Goal: Transaction & Acquisition: Purchase product/service

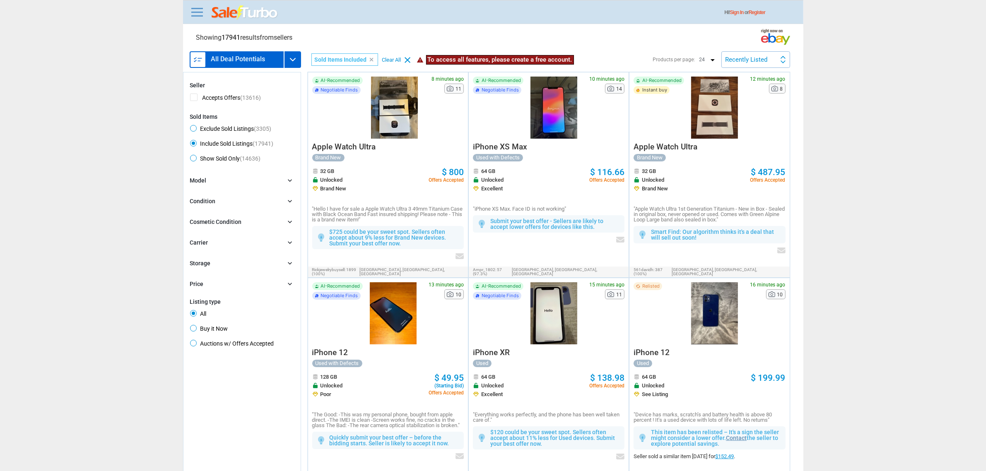
click at [197, 11] on link at bounding box center [197, 11] width 17 height 13
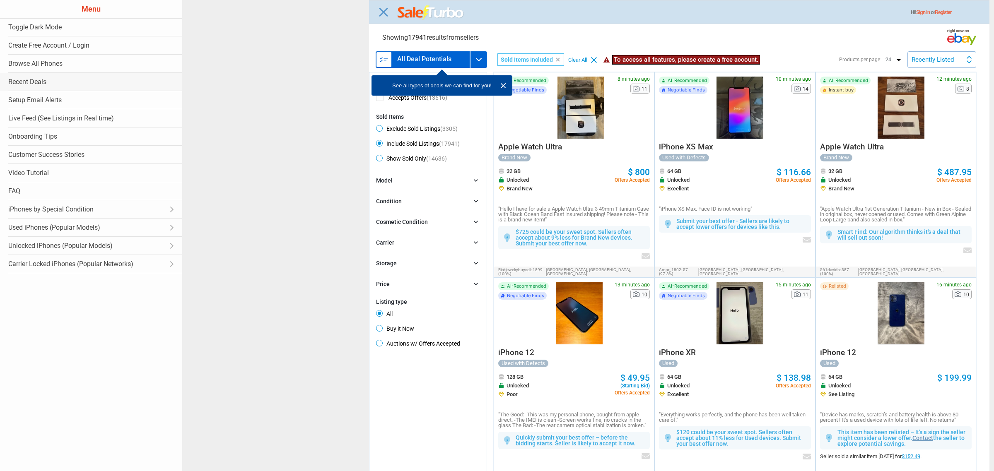
click at [40, 81] on link "Recent Deals" at bounding box center [91, 82] width 182 height 18
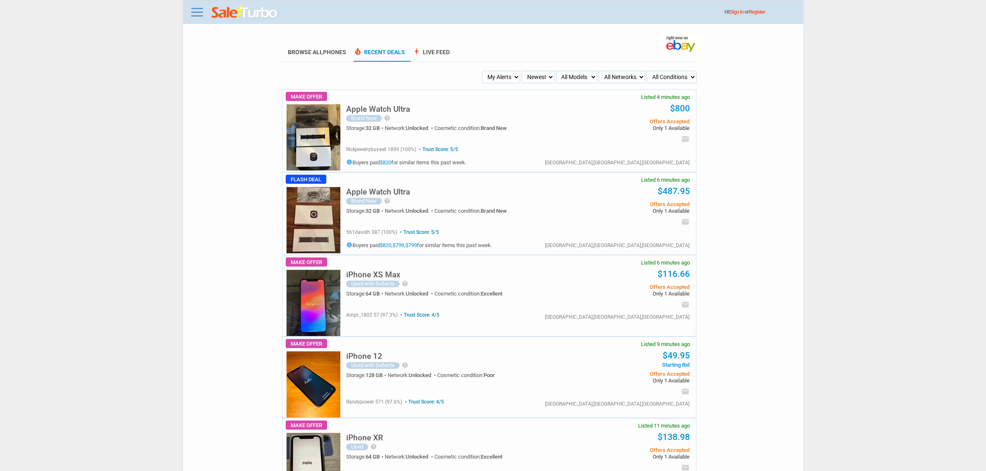
click at [496, 75] on select "My Alerts All Deals BIN Only w/ Offers Only" at bounding box center [501, 77] width 38 height 12
select select "flash_bin"
click at [483, 71] on select "My Alerts All Deals BIN Only w/ Offers Only" at bounding box center [501, 77] width 38 height 12
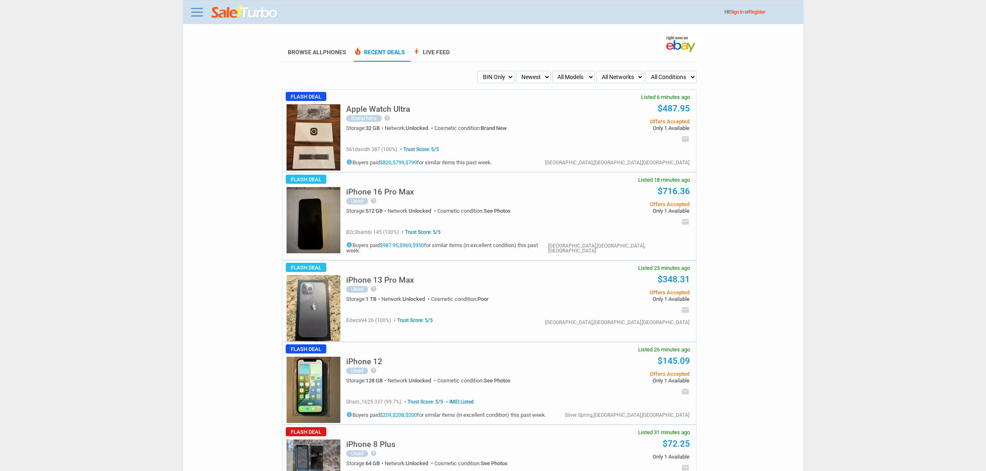
drag, startPoint x: 261, startPoint y: 104, endPoint x: 816, endPoint y: 418, distance: 637.2
drag, startPoint x: 809, startPoint y: 421, endPoint x: 731, endPoint y: 406, distance: 78.9
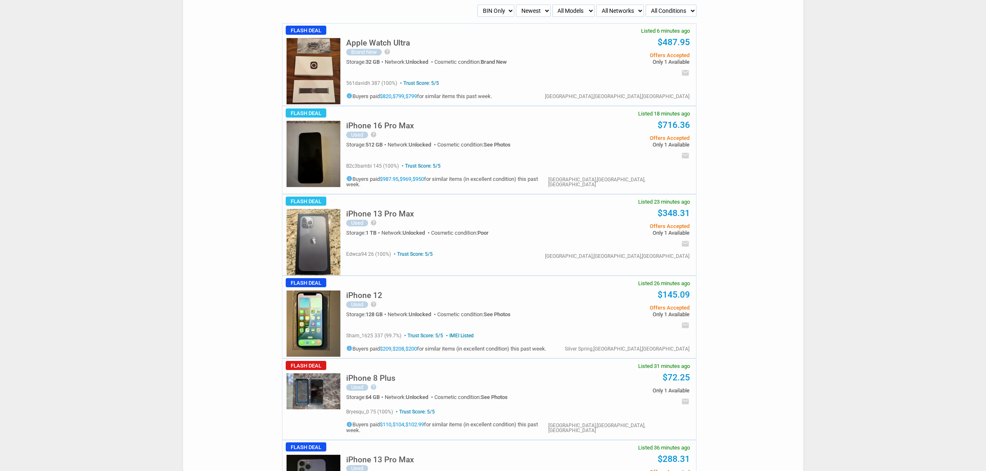
scroll to position [207, 0]
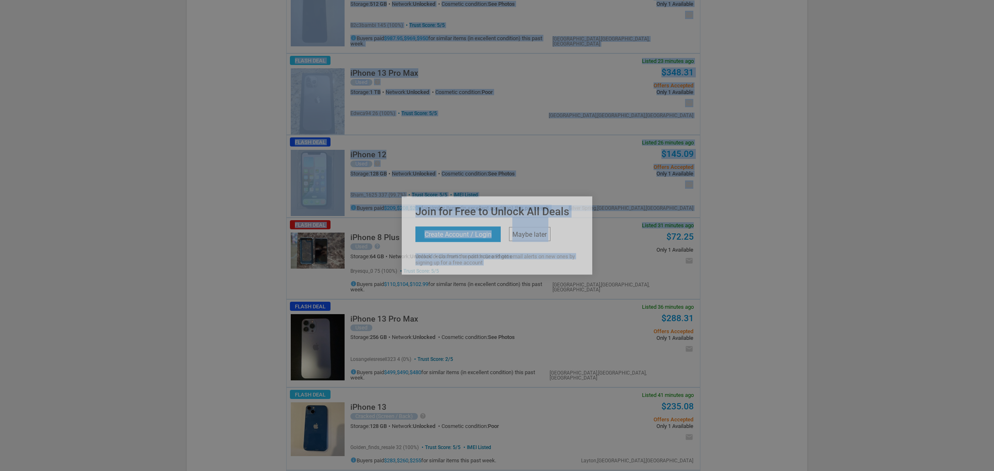
drag, startPoint x: 284, startPoint y: 231, endPoint x: 371, endPoint y: 239, distance: 87.4
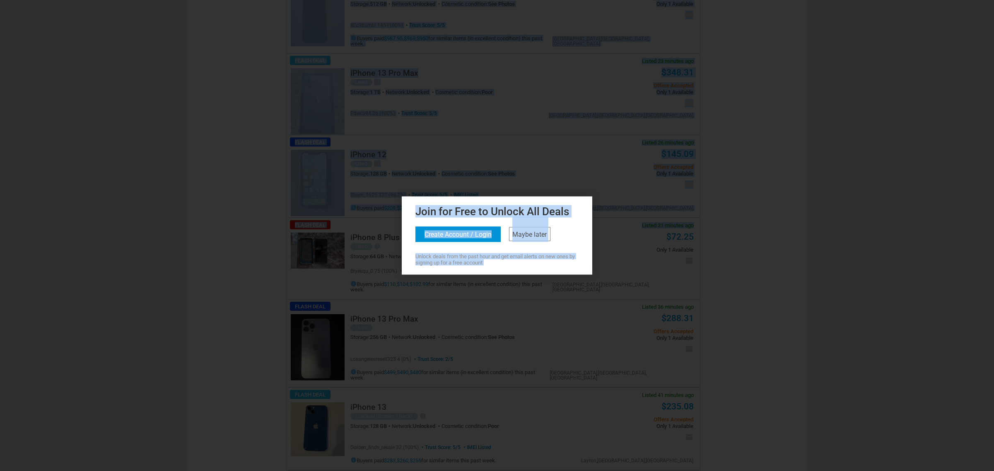
click at [503, 273] on div "Join for Free to Unlock All Deals Create Account / Login Maybe later Unlock dea…" at bounding box center [497, 236] width 191 height 78
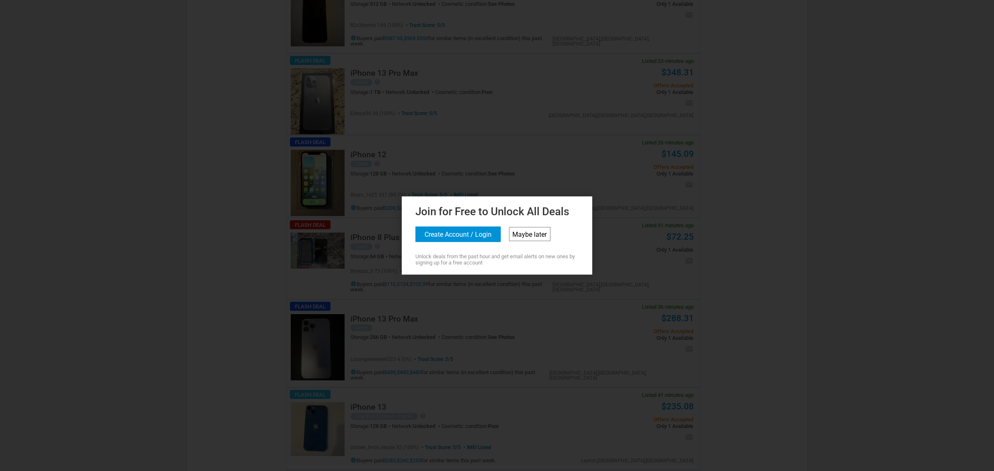
click at [518, 237] on link "Maybe later" at bounding box center [529, 234] width 41 height 14
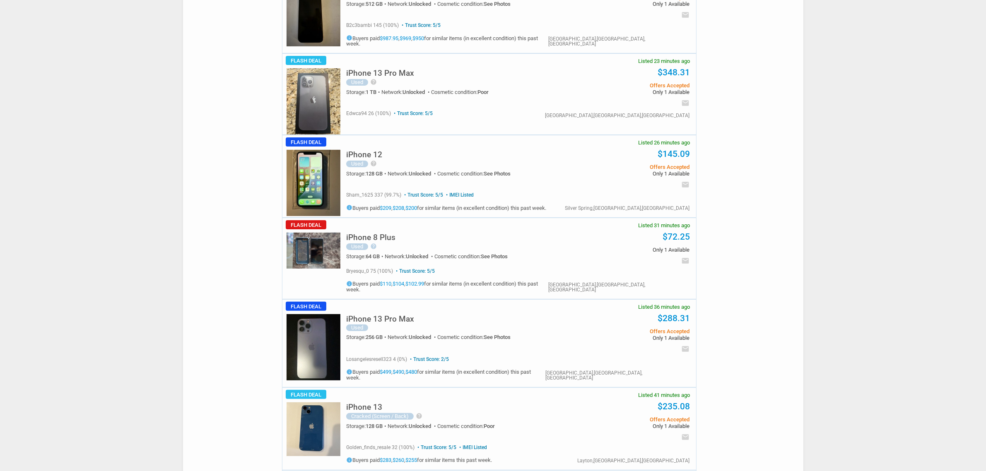
drag, startPoint x: 503, startPoint y: 318, endPoint x: 418, endPoint y: 279, distance: 94.2
click at [522, 258] on div "iPhone 8 Plus Used help Several small scuffs on the body of the phone and the p…" at bounding box center [455, 245] width 218 height 36
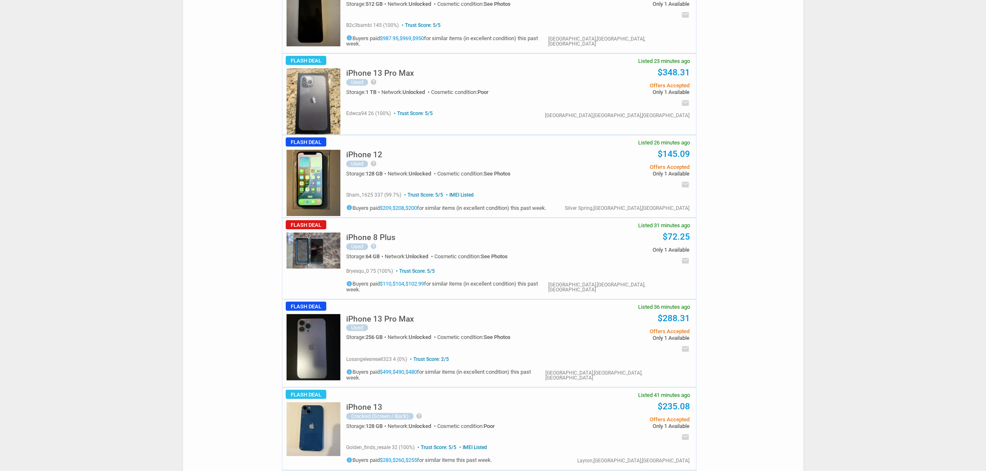
click at [522, 258] on div "iPhone 8 Plus Used help Several small scuffs on the body of the phone and the p…" at bounding box center [455, 245] width 218 height 36
click at [453, 268] on div "Trust Score: 5/5 bryesqu_0 75 (100%) Trust Score: 5/5" at bounding box center [447, 271] width 202 height 9
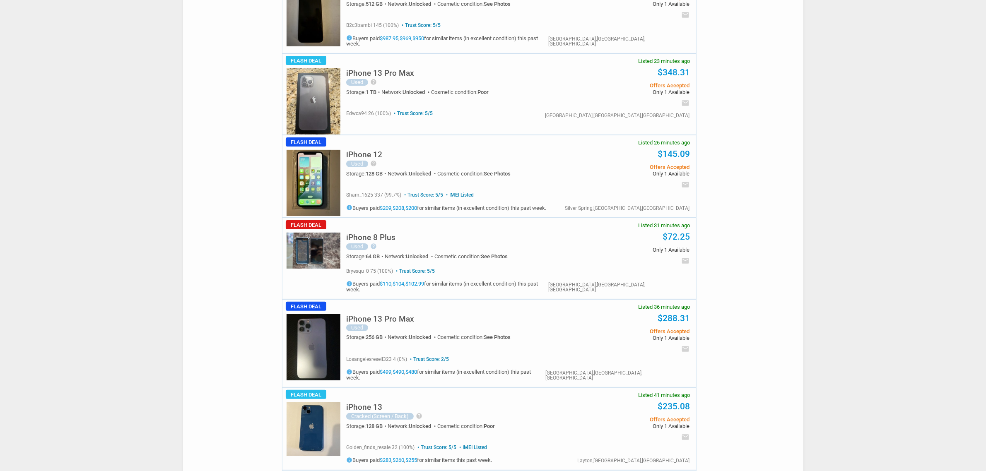
click at [455, 355] on div "Trust Score: 2/5 losangelesresell323 4 (0%) Trust Score: 2/5" at bounding box center [445, 359] width 199 height 9
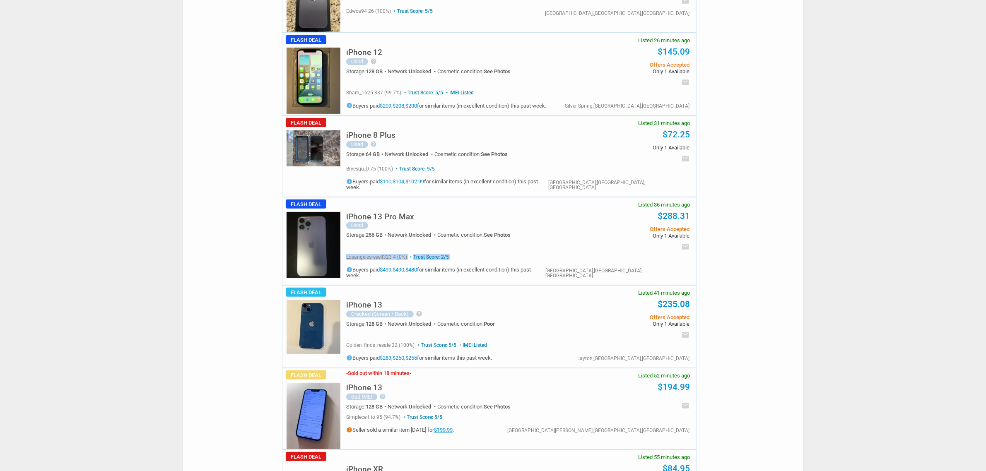
scroll to position [311, 0]
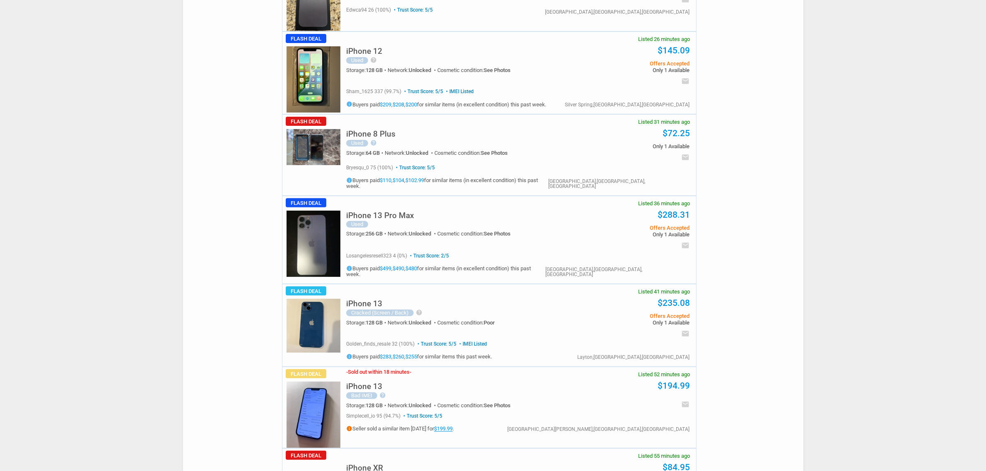
click at [434, 293] on div "iPhone 13 Cracked (Screen / Back) help Condition: Back glass cracked on lower l…" at bounding box center [455, 314] width 218 height 43
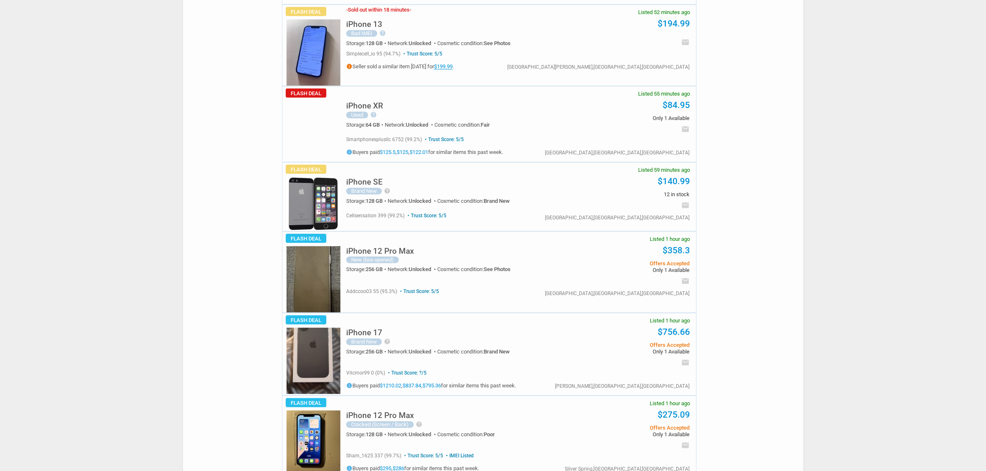
scroll to position [621, 0]
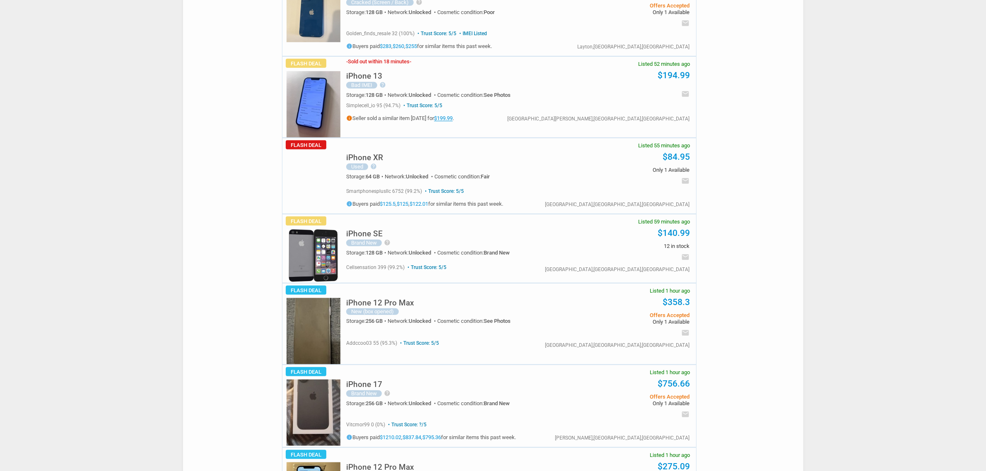
click at [390, 299] on h5 "iPhone 12 Pro Max" at bounding box center [380, 303] width 68 height 8
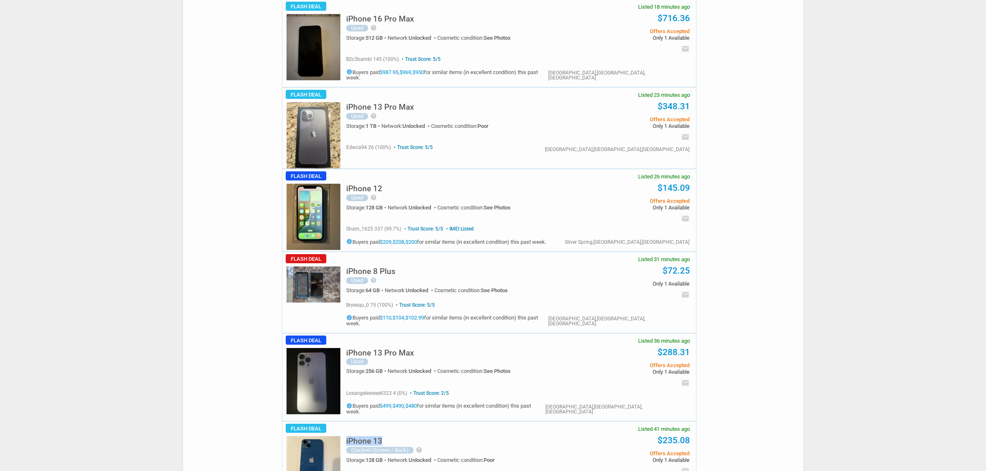
scroll to position [0, 0]
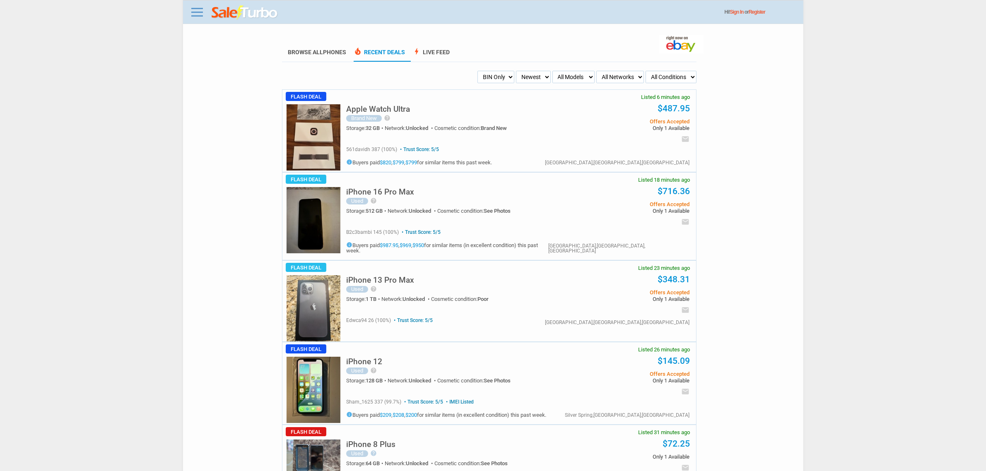
click at [524, 71] on select "Newest Oldest Sold Fastest Savvy Buyers Price (Low - High) Price (High - Low)" at bounding box center [533, 77] width 34 height 12
click at [396, 195] on h5 "iPhone 16 Pro Max" at bounding box center [380, 192] width 68 height 8
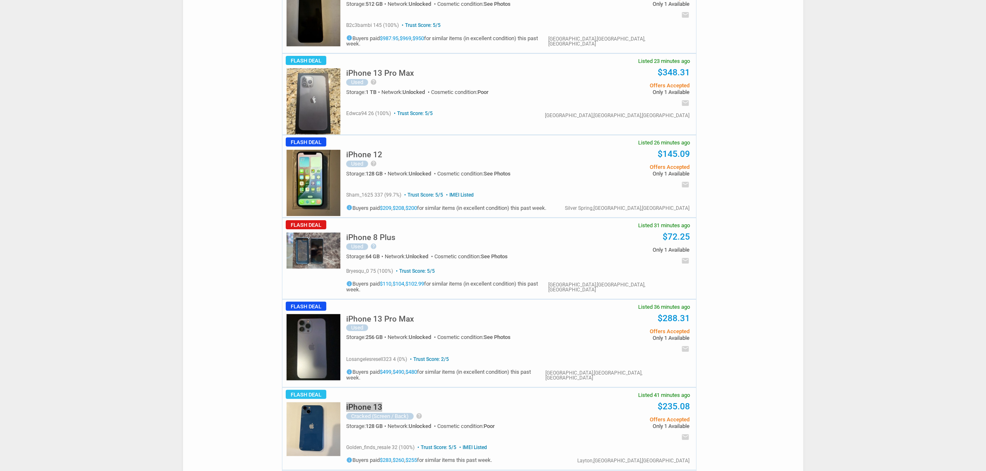
scroll to position [311, 0]
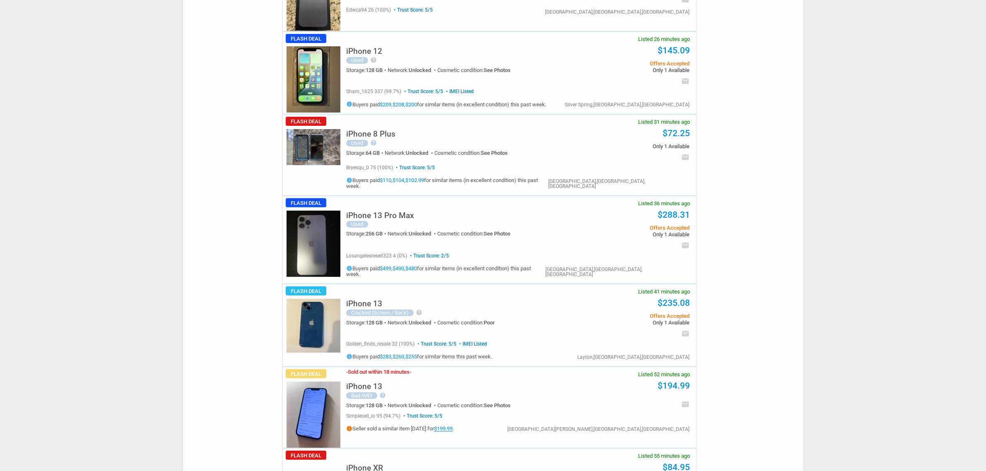
click at [391, 350] on div "iPhone 13 Cracked (Screen / Back) help Condition: Back glass cracked on lower l…" at bounding box center [516, 326] width 360 height 82
click at [391, 354] on link "$283" at bounding box center [386, 357] width 12 height 6
click at [417, 354] on link "$255" at bounding box center [412, 357] width 12 height 6
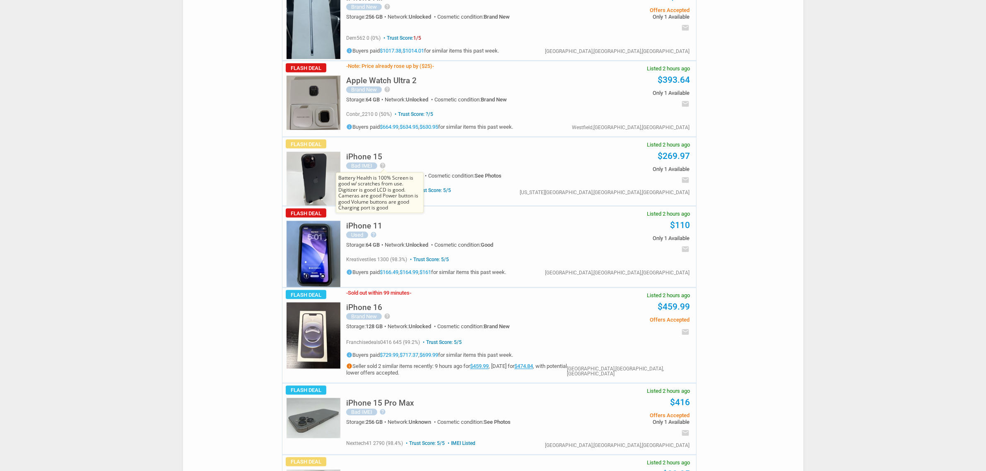
scroll to position [1398, 0]
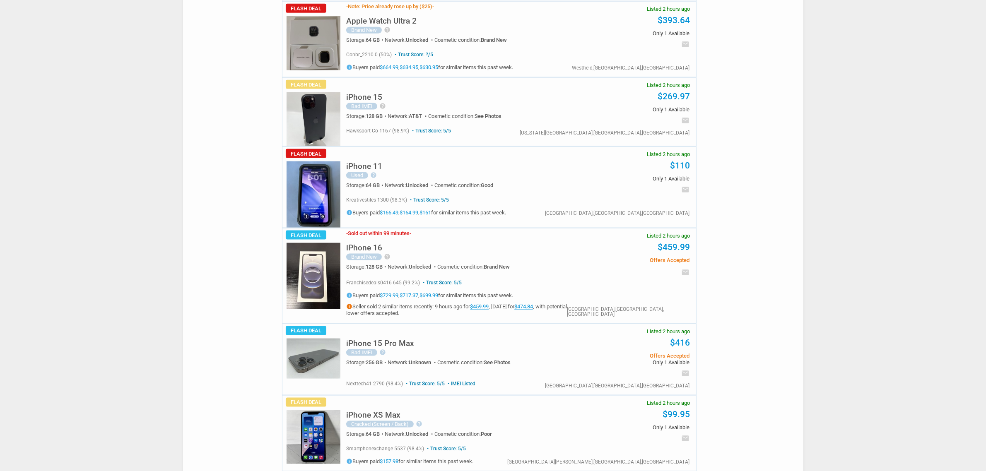
click at [394, 293] on link "$729.99" at bounding box center [389, 296] width 19 height 6
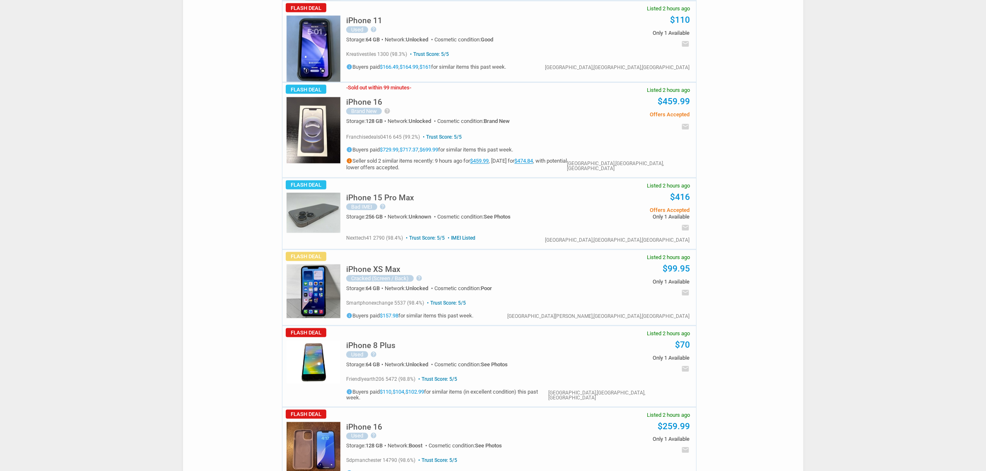
scroll to position [1346, 0]
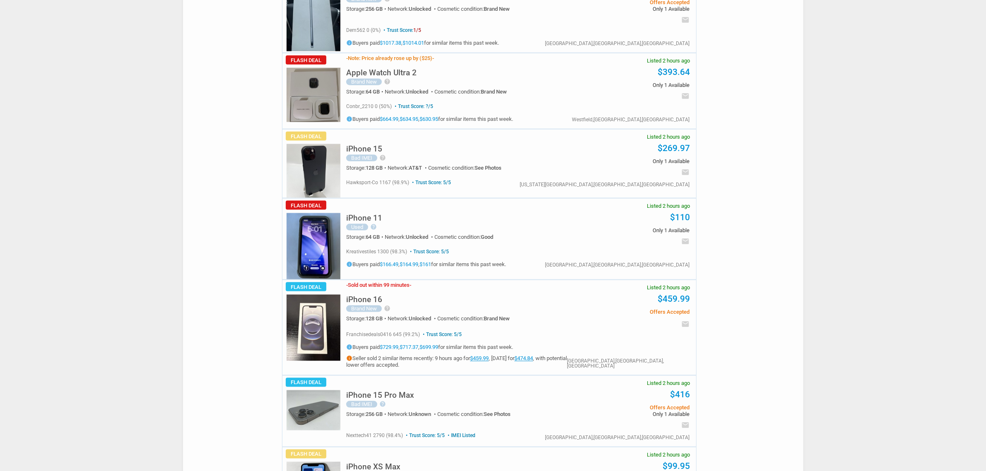
click at [311, 178] on img at bounding box center [314, 171] width 54 height 54
click at [394, 262] on link "$166.49" at bounding box center [389, 265] width 19 height 6
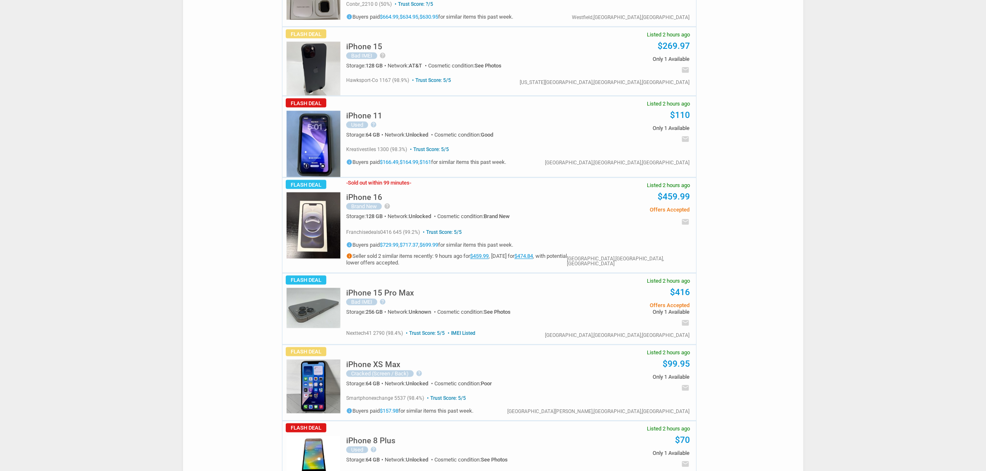
scroll to position [1450, 0]
click at [328, 287] on img at bounding box center [314, 307] width 54 height 41
click at [473, 332] on div "Trust Score: 5/5 nexttech41 2790 (98.4%) Trust Score: 5/5 IMEI Listed" at bounding box center [410, 332] width 129 height 9
click at [464, 329] on span "IMEI Listed" at bounding box center [460, 332] width 29 height 6
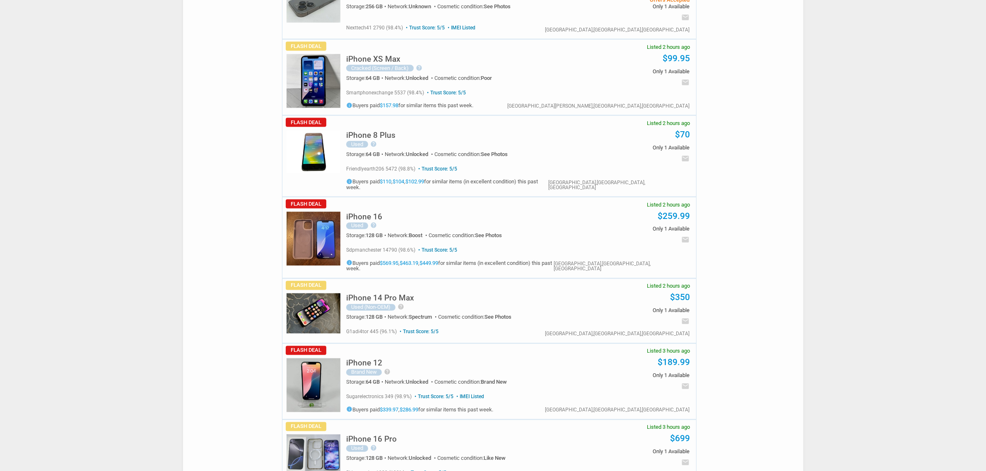
scroll to position [1760, 0]
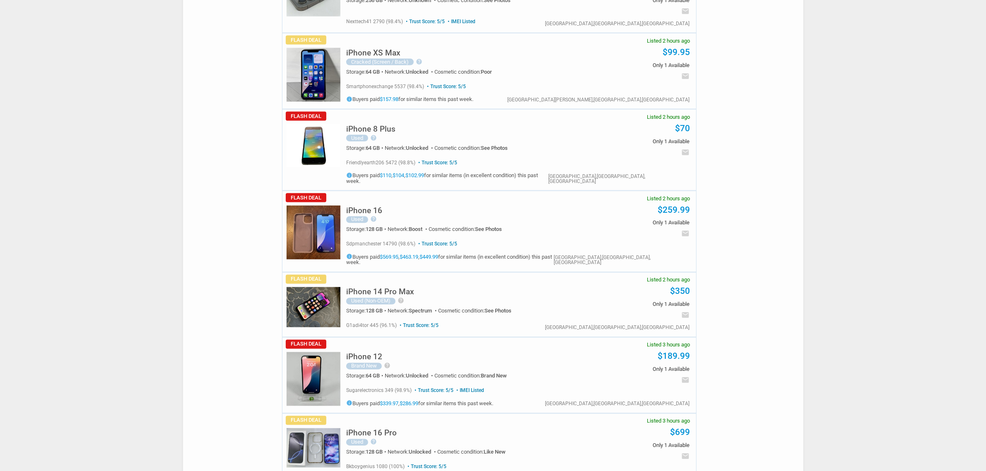
click at [361, 288] on h5 "iPhone 14 Pro Max" at bounding box center [380, 292] width 68 height 8
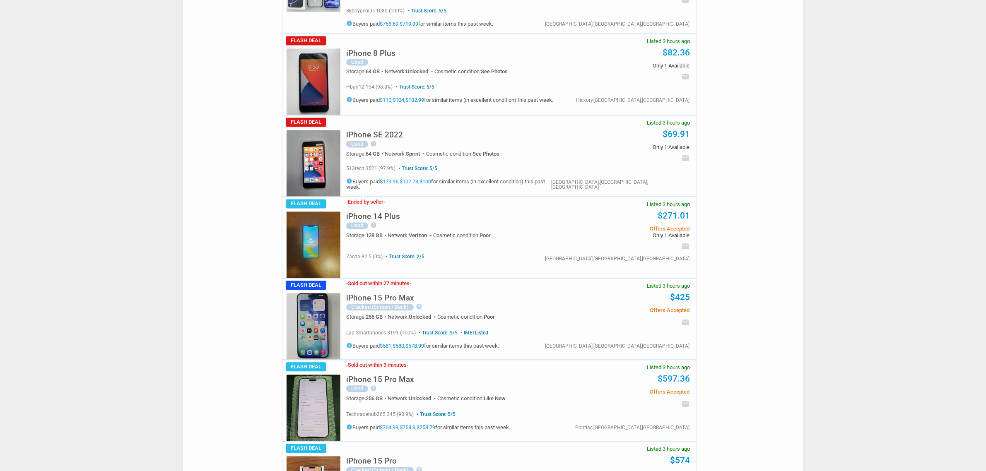
scroll to position [2227, 0]
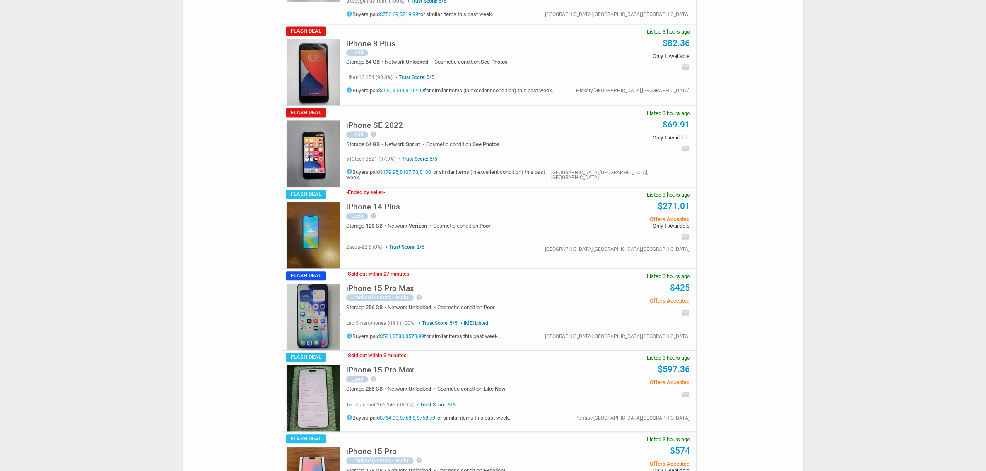
click at [338, 218] on div "- Ended by seller - iPhone 14 Plus Used help iPhone 14 Plus 128GB Midnight — Ve…" at bounding box center [516, 228] width 360 height 81
click at [302, 226] on img at bounding box center [314, 235] width 54 height 66
click at [376, 271] on h3 "- Sold out within 27 minutes -" at bounding box center [378, 273] width 65 height 5
click at [375, 278] on div "iPhone 15 Pro Max Cracked (Screen / Back) help Front glass broken, touchscreen …" at bounding box center [455, 297] width 218 height 38
click at [373, 285] on h5 "iPhone 15 Pro Max" at bounding box center [380, 289] width 68 height 8
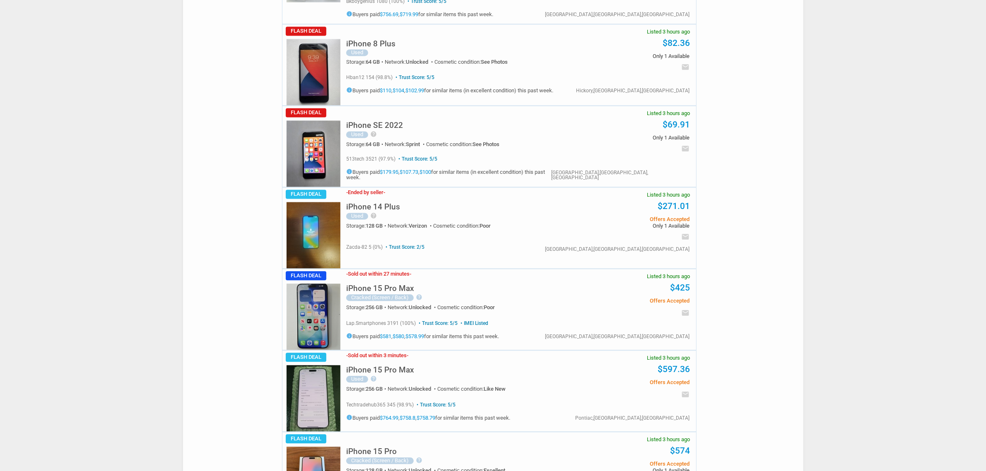
click at [390, 333] on link "$581" at bounding box center [386, 336] width 12 height 6
click at [394, 285] on h5 "iPhone 15 Pro Max" at bounding box center [380, 289] width 68 height 8
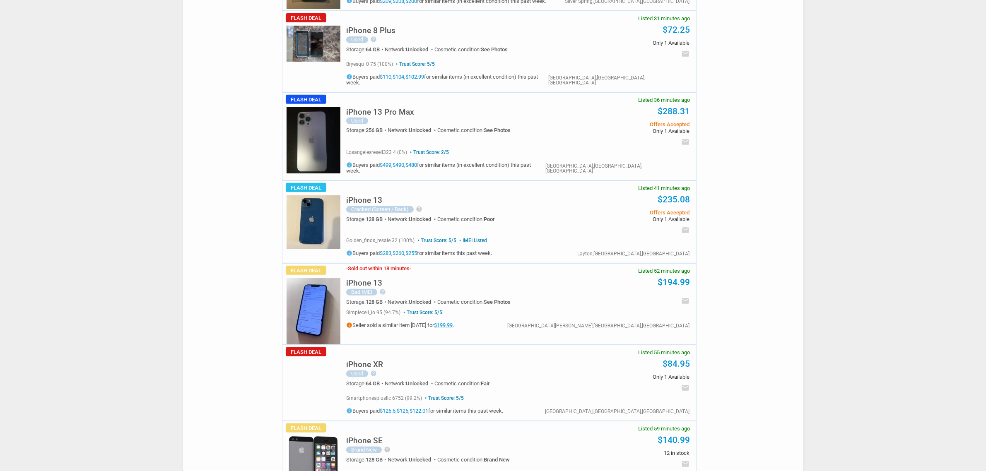
scroll to position [0, 0]
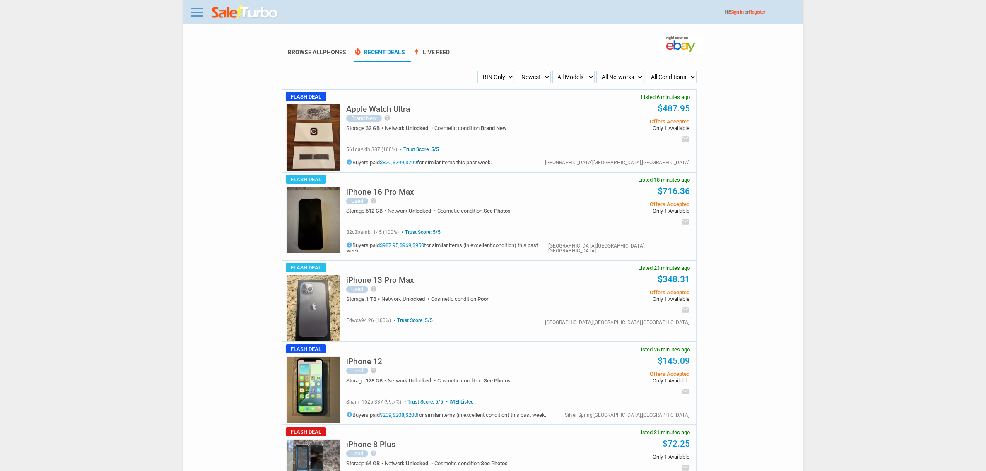
click at [495, 76] on select "My Alerts All Deals BIN Only w/ Offers Only" at bounding box center [496, 77] width 37 height 12
drag, startPoint x: 566, startPoint y: 78, endPoint x: 570, endPoint y: 77, distance: 4.2
click at [566, 78] on select "All Models Apple Watch Ultra 2 Apple Watch Ultra iPhone 16 Pro Max iPhone 16 Pr…" at bounding box center [574, 77] width 42 height 12
click at [614, 76] on select "All Networks Unlocked AT&T T-Mobile Verizon Sprint Boost Cricket Straight Talk …" at bounding box center [620, 77] width 48 height 12
click at [666, 73] on select "All Conditions Brand New New (box opened) Refurbished Used Used with Defects Us…" at bounding box center [671, 77] width 51 height 12
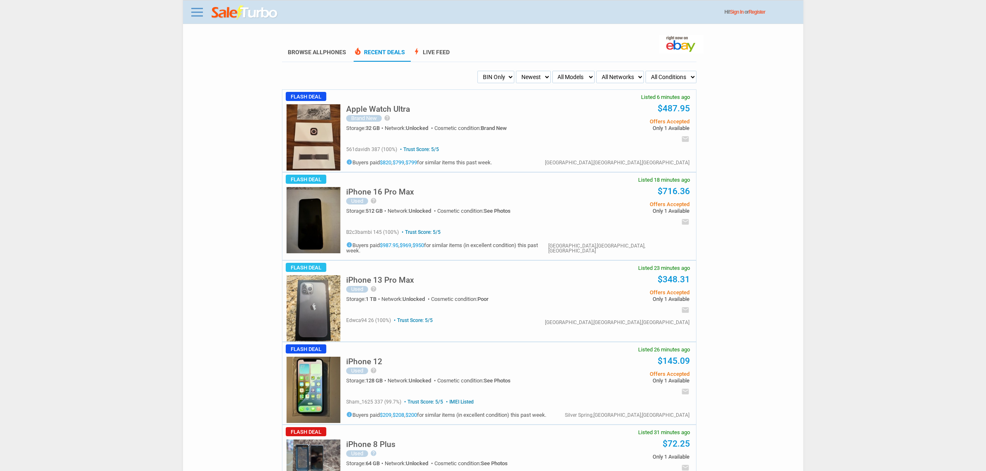
select select "5559"
click at [646, 71] on select "All Conditions Brand New New (box opened) Refurbished Used Used with Defects Us…" at bounding box center [671, 77] width 51 height 12
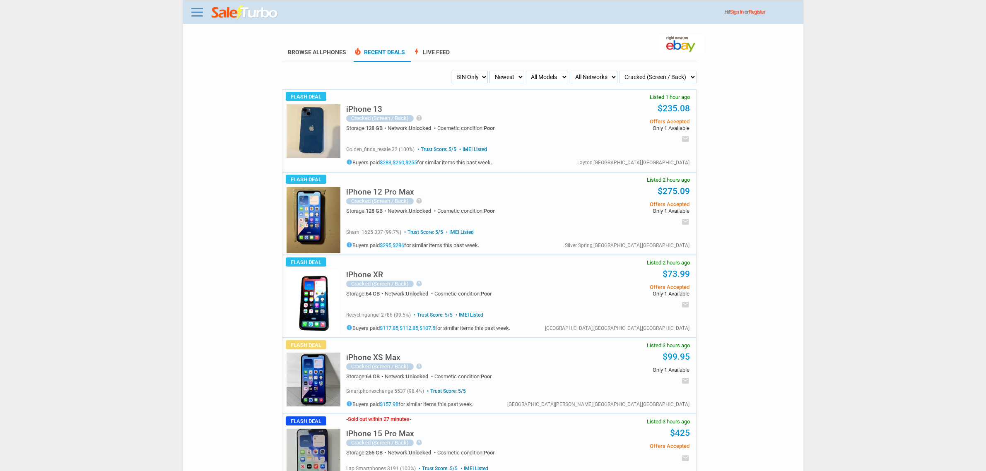
click at [545, 73] on select "All Models Apple Watch Ultra 2 Apple Watch Ultra iPhone 16 Pro Max iPhone 16 Pr…" at bounding box center [547, 77] width 42 height 12
select select "iPhone 16 Pro Max"
click at [526, 71] on select "All Models Apple Watch Ultra 2 Apple Watch Ultra iPhone 16 Pro Max iPhone 16 Pr…" at bounding box center [547, 77] width 42 height 12
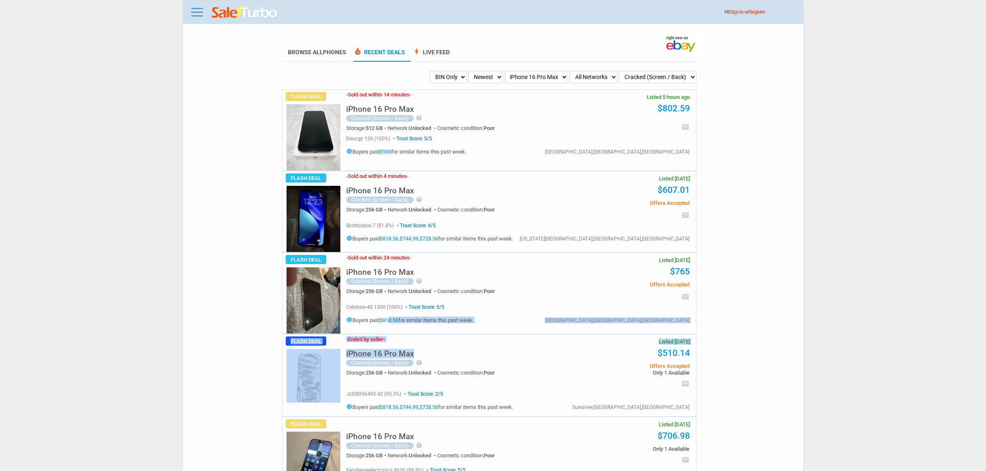
drag, startPoint x: 389, startPoint y: 169, endPoint x: 454, endPoint y: 335, distance: 178.0
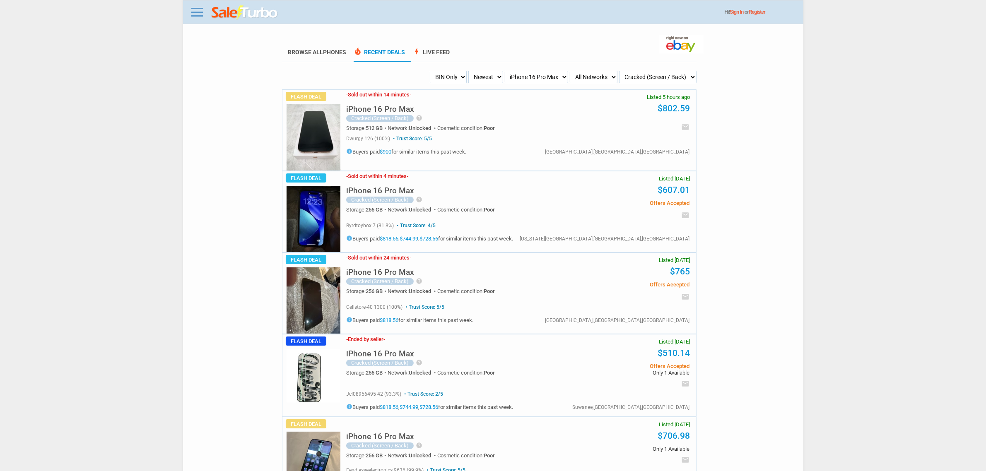
click at [424, 347] on div "iPhone 16 Pro Max Cracked (Screen / Back) help Apple iPhone 16 Pro Max with a 2…" at bounding box center [455, 364] width 218 height 43
click at [394, 237] on link "$818.56" at bounding box center [389, 239] width 19 height 6
click at [375, 108] on h5 "iPhone 16 Pro Max" at bounding box center [380, 109] width 68 height 8
